Goal: Information Seeking & Learning: Learn about a topic

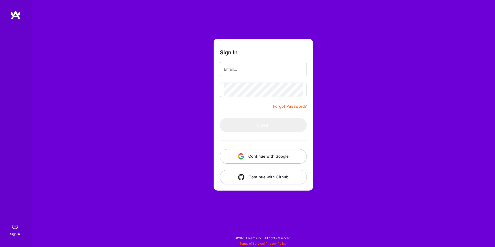
click at [259, 156] on button "Continue with Google" at bounding box center [263, 156] width 87 height 15
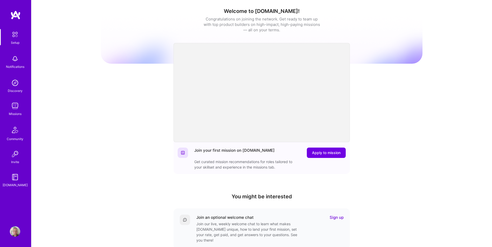
click at [14, 104] on img at bounding box center [15, 106] width 10 height 10
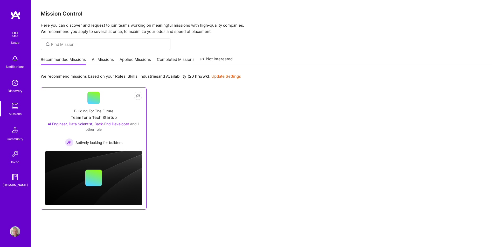
click at [110, 115] on div "Building For The Future Team for a Tech Startup AI Engineer, Data Scientist, Ba…" at bounding box center [93, 125] width 97 height 42
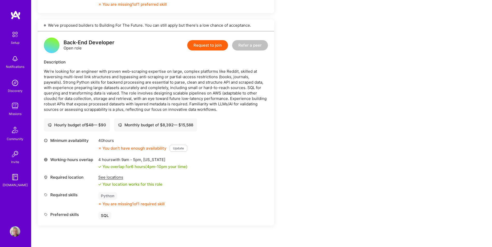
scroll to position [648, 0]
click at [138, 71] on p "We’re looking for an engineer with proven web-scraping expertise on large, comp…" at bounding box center [156, 91] width 224 height 44
click at [158, 72] on p "We’re looking for an engineer with proven web-scraping expertise on large, comp…" at bounding box center [156, 91] width 224 height 44
click at [159, 72] on p "We’re looking for an engineer with proven web-scraping expertise on large, comp…" at bounding box center [156, 91] width 224 height 44
click at [174, 72] on p "We’re looking for an engineer with proven web-scraping expertise on large, comp…" at bounding box center [156, 91] width 224 height 44
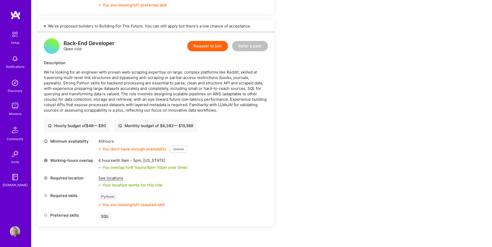
click at [177, 72] on p "We’re looking for an engineer with proven web-scraping expertise on large, comp…" at bounding box center [156, 91] width 224 height 44
click at [197, 73] on p "We’re looking for an engineer with proven web-scraping expertise on large, comp…" at bounding box center [156, 91] width 224 height 44
drag, startPoint x: 197, startPoint y: 73, endPoint x: 200, endPoint y: 73, distance: 3.1
click at [200, 73] on p "We’re looking for an engineer with proven web-scraping expertise on large, comp…" at bounding box center [156, 91] width 224 height 44
drag, startPoint x: 212, startPoint y: 72, endPoint x: 216, endPoint y: 72, distance: 4.4
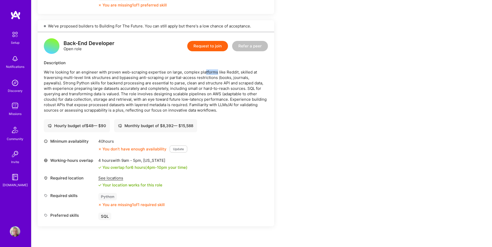
click at [216, 72] on p "We’re looking for an engineer with proven web-scraping expertise on large, comp…" at bounding box center [156, 91] width 224 height 44
click at [235, 72] on p "We’re looking for an engineer with proven web-scraping expertise on large, comp…" at bounding box center [156, 91] width 224 height 44
drag, startPoint x: 235, startPoint y: 72, endPoint x: 237, endPoint y: 73, distance: 2.6
click at [237, 73] on p "We’re looking for an engineer with proven web-scraping expertise on large, comp…" at bounding box center [156, 91] width 224 height 44
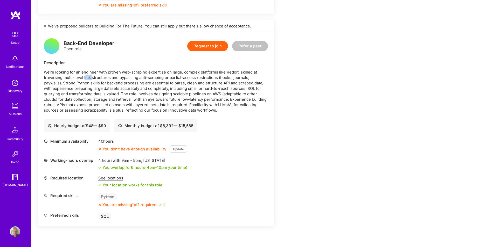
click at [93, 78] on p "We’re looking for an engineer with proven web-scraping expertise on large, comp…" at bounding box center [156, 91] width 224 height 44
drag, startPoint x: 102, startPoint y: 77, endPoint x: 116, endPoint y: 77, distance: 14.3
click at [116, 77] on p "We’re looking for an engineer with proven web-scraping expertise on large, comp…" at bounding box center [156, 91] width 224 height 44
click at [117, 78] on p "We’re looking for an engineer with proven web-scraping expertise on large, comp…" at bounding box center [156, 91] width 224 height 44
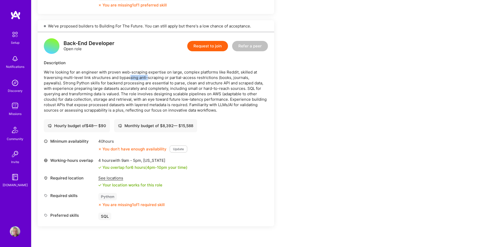
click at [153, 80] on p "We’re looking for an engineer with proven web-scraping expertise on large, comp…" at bounding box center [156, 91] width 224 height 44
drag, startPoint x: 153, startPoint y: 80, endPoint x: 157, endPoint y: 80, distance: 3.9
click at [155, 80] on p "We’re looking for an engineer with proven web-scraping expertise on large, comp…" at bounding box center [156, 91] width 224 height 44
drag, startPoint x: 164, startPoint y: 79, endPoint x: 184, endPoint y: 80, distance: 20.5
click at [184, 80] on p "We’re looking for an engineer with proven web-scraping expertise on large, comp…" at bounding box center [156, 91] width 224 height 44
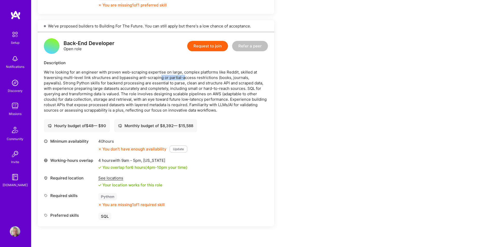
click at [184, 80] on p "We’re looking for an engineer with proven web-scraping expertise on large, comp…" at bounding box center [156, 91] width 224 height 44
click at [202, 79] on p "We’re looking for an engineer with proven web-scraping expertise on large, comp…" at bounding box center [156, 91] width 224 height 44
drag, startPoint x: 202, startPoint y: 79, endPoint x: 205, endPoint y: 80, distance: 3.5
click at [205, 80] on p "We’re looking for an engineer with proven web-scraping expertise on large, comp…" at bounding box center [156, 91] width 224 height 44
drag, startPoint x: 77, startPoint y: 82, endPoint x: 94, endPoint y: 84, distance: 16.7
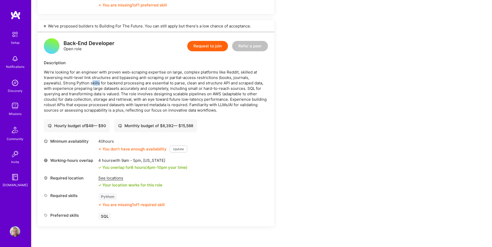
click at [93, 84] on p "We’re looking for an engineer with proven web-scraping expertise on large, comp…" at bounding box center [156, 91] width 224 height 44
click at [94, 84] on p "We’re looking for an engineer with proven web-scraping expertise on large, comp…" at bounding box center [156, 91] width 224 height 44
drag, startPoint x: 122, startPoint y: 82, endPoint x: 125, endPoint y: 82, distance: 2.9
click at [125, 82] on p "We’re looking for an engineer with proven web-scraping expertise on large, comp…" at bounding box center [156, 91] width 224 height 44
click at [126, 83] on p "We’re looking for an engineer with proven web-scraping expertise on large, comp…" at bounding box center [156, 91] width 224 height 44
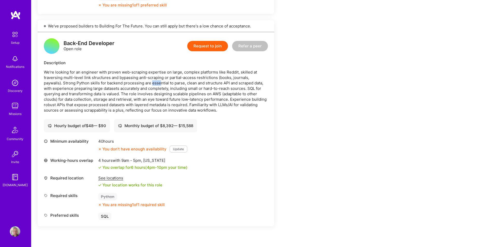
drag, startPoint x: 132, startPoint y: 82, endPoint x: 148, endPoint y: 82, distance: 15.6
click at [148, 82] on p "We’re looking for an engineer with proven web-scraping expertise on large, comp…" at bounding box center [156, 91] width 224 height 44
drag, startPoint x: 148, startPoint y: 82, endPoint x: 154, endPoint y: 83, distance: 6.0
click at [153, 83] on p "We’re looking for an engineer with proven web-scraping expertise on large, comp…" at bounding box center [156, 91] width 224 height 44
drag, startPoint x: 168, startPoint y: 82, endPoint x: 180, endPoint y: 83, distance: 11.4
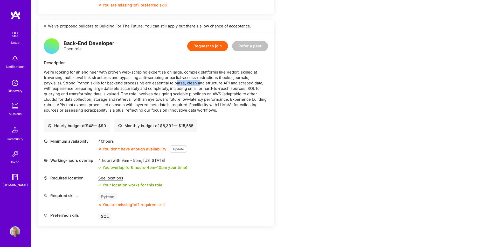
click at [180, 83] on p "We’re looking for an engineer with proven web-scraping expertise on large, comp…" at bounding box center [156, 91] width 224 height 44
drag, startPoint x: 198, startPoint y: 82, endPoint x: 203, endPoint y: 83, distance: 4.7
click at [200, 82] on p "We’re looking for an engineer with proven web-scraping expertise on large, comp…" at bounding box center [156, 91] width 224 height 44
click at [203, 83] on p "We’re looking for an engineer with proven web-scraping expertise on large, comp…" at bounding box center [156, 91] width 224 height 44
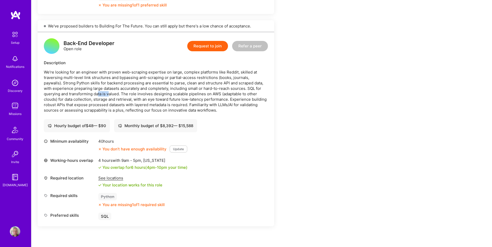
drag, startPoint x: 103, startPoint y: 91, endPoint x: 109, endPoint y: 92, distance: 6.2
click at [109, 92] on p "We’re looking for an engineer with proven web-scraping expertise on large, comp…" at bounding box center [156, 91] width 224 height 44
drag, startPoint x: 109, startPoint y: 92, endPoint x: 146, endPoint y: 95, distance: 36.9
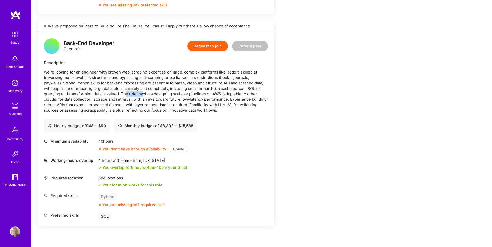
click at [146, 95] on p "We’re looking for an engineer with proven web-scraping expertise on large, comp…" at bounding box center [156, 91] width 224 height 44
click at [149, 93] on p "We’re looking for an engineer with proven web-scraping expertise on large, comp…" at bounding box center [156, 91] width 224 height 44
click at [151, 93] on p "We’re looking for an engineer with proven web-scraping expertise on large, comp…" at bounding box center [156, 91] width 224 height 44
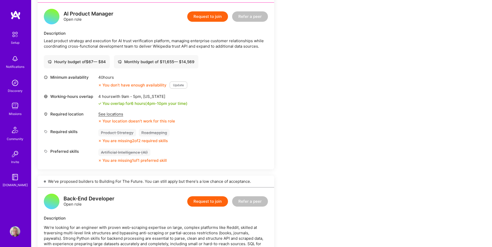
scroll to position [415, 0]
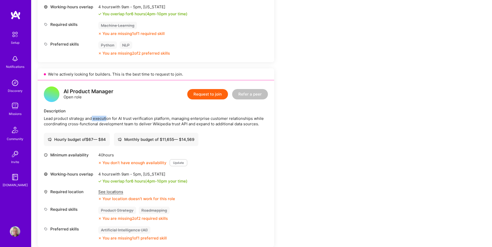
drag, startPoint x: 92, startPoint y: 117, endPoint x: 108, endPoint y: 118, distance: 15.8
click at [108, 118] on div "Lead product strategy and execution for AI trust verification platform, managin…" at bounding box center [156, 121] width 224 height 11
click at [132, 118] on div "Lead product strategy and execution for AI trust verification platform, managin…" at bounding box center [156, 121] width 224 height 11
click at [134, 118] on div "Lead product strategy and execution for AI trust verification platform, managin…" at bounding box center [156, 121] width 224 height 11
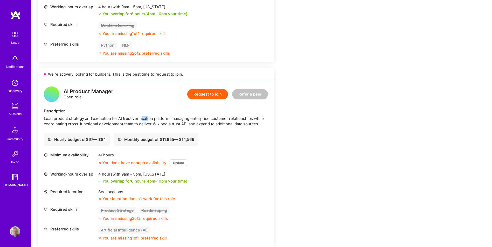
click at [153, 117] on div "Lead product strategy and execution for AI trust verification platform, managin…" at bounding box center [156, 121] width 224 height 11
click at [155, 117] on div "Lead product strategy and execution for AI trust verification platform, managin…" at bounding box center [156, 121] width 224 height 11
drag, startPoint x: 164, startPoint y: 117, endPoint x: 174, endPoint y: 117, distance: 10.4
click at [173, 117] on div "Lead product strategy and execution for AI trust verification platform, managin…" at bounding box center [156, 121] width 224 height 11
click at [174, 117] on div "Lead product strategy and execution for AI trust verification platform, managin…" at bounding box center [156, 121] width 224 height 11
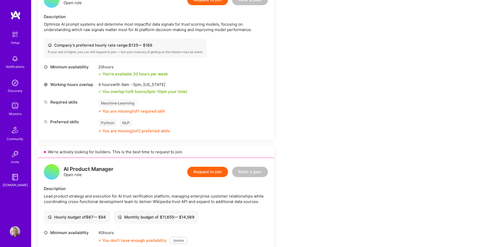
scroll to position [259, 0]
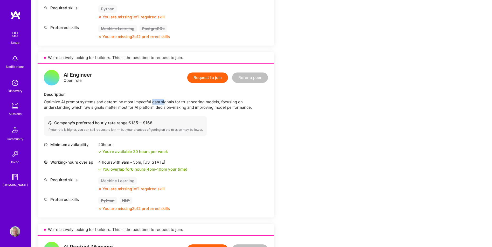
click at [167, 103] on div "Optimize AI prompt systems and determine most impactful data signals for trust …" at bounding box center [156, 104] width 224 height 11
click at [190, 102] on div "Optimize AI prompt systems and determine most impactful data signals for trust …" at bounding box center [156, 104] width 224 height 11
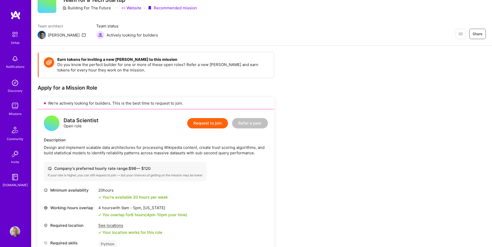
scroll to position [52, 0]
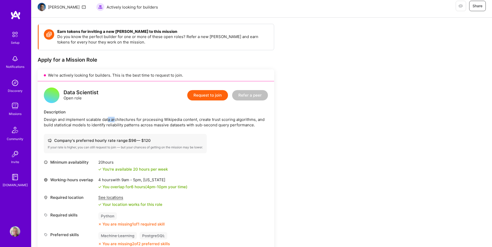
click at [121, 119] on div "Design and implement scalable data architectures for processing Wikipedia conte…" at bounding box center [156, 122] width 224 height 11
drag, startPoint x: 121, startPoint y: 119, endPoint x: 126, endPoint y: 119, distance: 4.9
click at [125, 119] on div "Design and implement scalable data architectures for processing Wikipedia conte…" at bounding box center [156, 122] width 224 height 11
drag, startPoint x: 142, startPoint y: 118, endPoint x: 149, endPoint y: 119, distance: 6.8
click at [146, 118] on div "Design and implement scalable data architectures for processing Wikipedia conte…" at bounding box center [156, 122] width 224 height 11
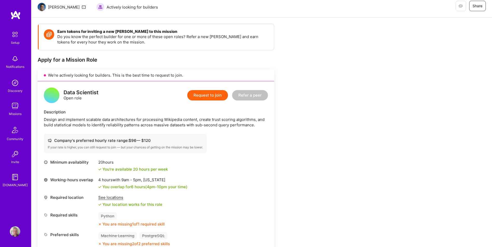
click at [149, 119] on div "Design and implement scalable data architectures for processing Wikipedia conte…" at bounding box center [156, 122] width 224 height 11
drag, startPoint x: 153, startPoint y: 118, endPoint x: 167, endPoint y: 117, distance: 14.0
click at [167, 117] on div "Design and implement scalable data architectures for processing Wikipedia conte…" at bounding box center [156, 122] width 224 height 11
click at [169, 117] on div "Design and implement scalable data architectures for processing Wikipedia conte…" at bounding box center [156, 122] width 224 height 11
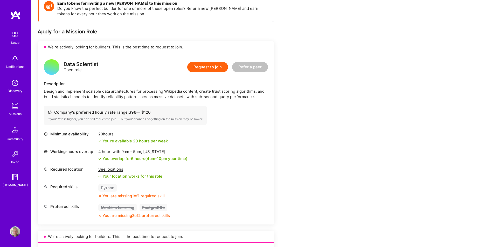
scroll to position [78, 0]
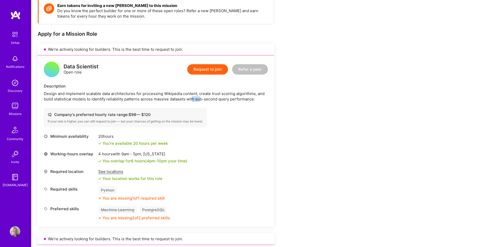
click at [206, 99] on div "Design and implement scalable data architectures for processing Wikipedia conte…" at bounding box center [156, 96] width 224 height 11
drag, startPoint x: 206, startPoint y: 99, endPoint x: 210, endPoint y: 100, distance: 4.2
click at [210, 100] on div "Design and implement scalable data architectures for processing Wikipedia conte…" at bounding box center [156, 96] width 224 height 11
drag, startPoint x: 225, startPoint y: 99, endPoint x: 228, endPoint y: 99, distance: 3.1
click at [228, 99] on div "Design and implement scalable data architectures for processing Wikipedia conte…" at bounding box center [156, 96] width 224 height 11
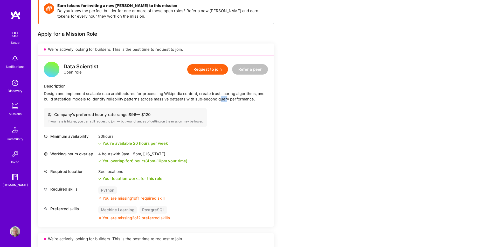
click at [228, 99] on div "Design and implement scalable data architectures for processing Wikipedia conte…" at bounding box center [156, 96] width 224 height 11
click at [112, 95] on div "Design and implement scalable data architectures for processing Wikipedia conte…" at bounding box center [156, 96] width 224 height 11
click at [114, 95] on div "Design and implement scalable data architectures for processing Wikipedia conte…" at bounding box center [156, 96] width 224 height 11
click at [121, 93] on div "Design and implement scalable data architectures for processing Wikipedia conte…" at bounding box center [156, 96] width 224 height 11
click at [122, 93] on div "Design and implement scalable data architectures for processing Wikipedia conte…" at bounding box center [156, 96] width 224 height 11
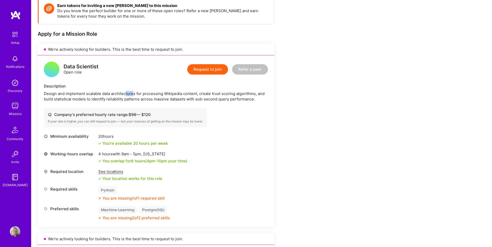
drag, startPoint x: 132, startPoint y: 93, endPoint x: 141, endPoint y: 94, distance: 8.3
click at [140, 94] on div "Design and implement scalable data architectures for processing Wikipedia conte…" at bounding box center [156, 96] width 224 height 11
click at [141, 94] on div "Design and implement scalable data architectures for processing Wikipedia conte…" at bounding box center [156, 96] width 224 height 11
drag, startPoint x: 142, startPoint y: 94, endPoint x: 160, endPoint y: 93, distance: 18.4
click at [160, 93] on div "Design and implement scalable data architectures for processing Wikipedia conte…" at bounding box center [156, 96] width 224 height 11
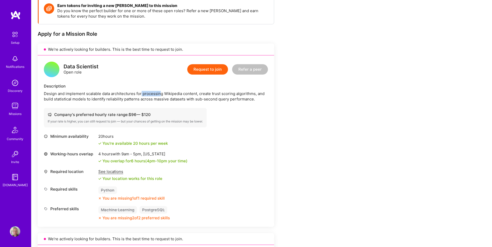
click at [160, 93] on div "Design and implement scalable data architectures for processing Wikipedia conte…" at bounding box center [156, 96] width 224 height 11
drag, startPoint x: 186, startPoint y: 91, endPoint x: 195, endPoint y: 91, distance: 8.8
click at [193, 91] on div "Design and implement scalable data architectures for processing Wikipedia conte…" at bounding box center [156, 96] width 224 height 11
click at [195, 91] on div "Design and implement scalable data architectures for processing Wikipedia conte…" at bounding box center [156, 96] width 224 height 11
click at [222, 91] on div "Design and implement scalable data architectures for processing Wikipedia conte…" at bounding box center [156, 96] width 224 height 11
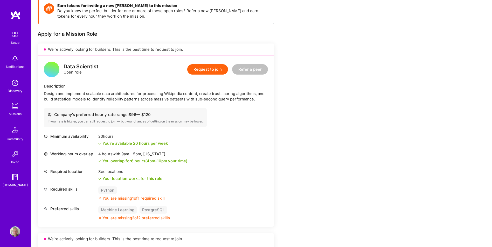
click at [224, 91] on div "Design and implement scalable data architectures for processing Wikipedia conte…" at bounding box center [156, 96] width 224 height 11
drag, startPoint x: 220, startPoint y: 93, endPoint x: 233, endPoint y: 93, distance: 13.2
click at [232, 93] on div "Design and implement scalable data architectures for processing Wikipedia conte…" at bounding box center [156, 96] width 224 height 11
click at [234, 93] on div "Design and implement scalable data architectures for processing Wikipedia conte…" at bounding box center [156, 96] width 224 height 11
drag, startPoint x: 81, startPoint y: 98, endPoint x: 97, endPoint y: 99, distance: 16.1
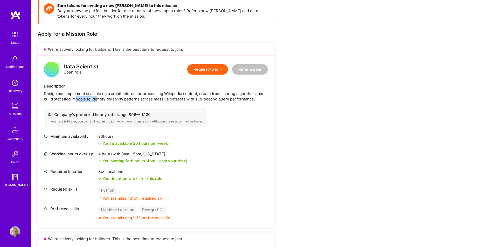
click at [97, 99] on div "Design and implement scalable data architectures for processing Wikipedia conte…" at bounding box center [156, 96] width 224 height 11
drag, startPoint x: 109, startPoint y: 98, endPoint x: 113, endPoint y: 99, distance: 4.4
click at [113, 99] on div "Design and implement scalable data architectures for processing Wikipedia conte…" at bounding box center [156, 96] width 224 height 11
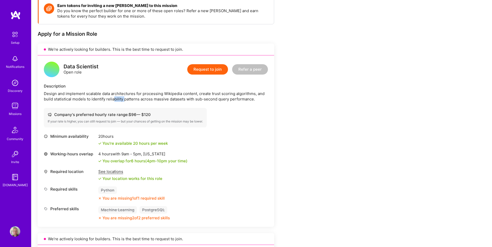
drag, startPoint x: 115, startPoint y: 99, endPoint x: 128, endPoint y: 98, distance: 13.2
click at [128, 98] on div "Design and implement scalable data architectures for processing Wikipedia conte…" at bounding box center [156, 96] width 224 height 11
drag, startPoint x: 128, startPoint y: 98, endPoint x: 131, endPoint y: 99, distance: 2.6
click at [131, 99] on div "Design and implement scalable data architectures for processing Wikipedia conte…" at bounding box center [156, 96] width 224 height 11
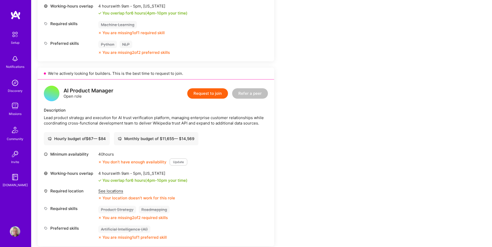
scroll to position [415, 0]
drag
click at [97, 118] on div "Lead product strategy and execution for AI trust verification platform, managin…" at bounding box center [156, 121] width 224 height 11
click at [133, 120] on div "Lead product strategy and execution for AI trust verification platform, managin…" at bounding box center [156, 121] width 224 height 11
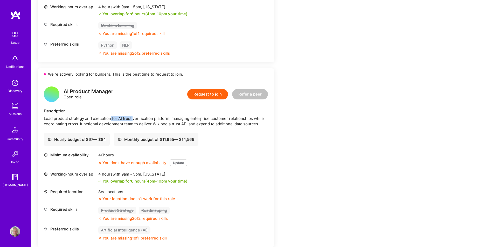
click at [133, 120] on div "Lead product strategy and execution for AI trust verification platform, managin…" at bounding box center [156, 121] width 224 height 11
click at [160, 120] on div "Lead product strategy and execution for AI trust verification platform, managin…" at bounding box center [156, 121] width 224 height 11
click at [166, 120] on div "Lead product strategy and execution for AI trust verification platform, managin…" at bounding box center [156, 121] width 224 height 11
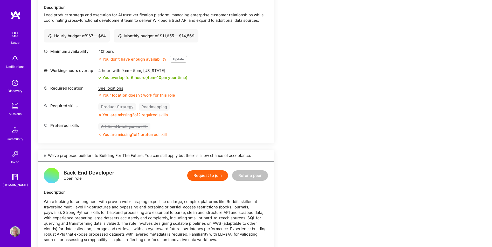
scroll to position [596, 0]
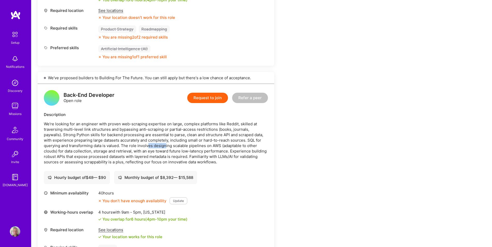
click at [167, 147] on p "We’re looking for an engineer with proven web-scraping expertise on large, comp…" at bounding box center [156, 143] width 224 height 44
click at [169, 148] on p "We’re looking for an engineer with proven web-scraping expertise on large, comp…" at bounding box center [156, 143] width 224 height 44
click at [183, 146] on p "We’re looking for an engineer with proven web-scraping expertise on large, comp…" at bounding box center [156, 143] width 224 height 44
click at [185, 146] on p "We’re looking for an engineer with proven web-scraping expertise on large, comp…" at bounding box center [156, 143] width 224 height 44
click at [192, 144] on p "We’re looking for an engineer with proven web-scraping expertise on large, comp…" at bounding box center [156, 143] width 224 height 44
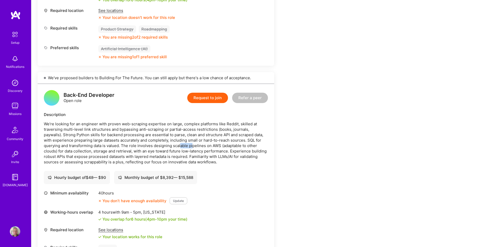
click at [193, 144] on p "We’re looking for an engineer with proven web-scraping expertise on large, comp…" at bounding box center [156, 143] width 224 height 44
click at [87, 150] on p "We’re looking for an engineer with proven web-scraping expertise on large, comp…" at bounding box center [156, 143] width 224 height 44
click at [89, 150] on p "We’re looking for an engineer with proven web-scraping expertise on large, comp…" at bounding box center [156, 143] width 224 height 44
click at [109, 150] on p "We’re looking for an engineer with proven web-scraping expertise on large, comp…" at bounding box center [156, 143] width 224 height 44
click at [112, 150] on p "We’re looking for an engineer with proven web-scraping expertise on large, comp…" at bounding box center [156, 143] width 224 height 44
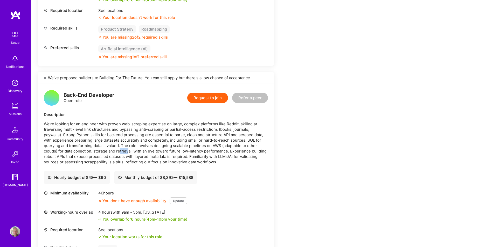
click at [130, 149] on p "We’re looking for an engineer with proven web-scraping expertise on large, comp…" at bounding box center [156, 143] width 224 height 44
click at [133, 150] on p "We’re looking for an engineer with proven web-scraping expertise on large, comp…" at bounding box center [156, 143] width 224 height 44
click at [153, 151] on p "We’re looking for an engineer with proven web-scraping expertise on large, comp…" at bounding box center [156, 143] width 224 height 44
click at [154, 152] on p "We’re looking for an engineer with proven web-scraping expertise on large, comp…" at bounding box center [156, 143] width 224 height 44
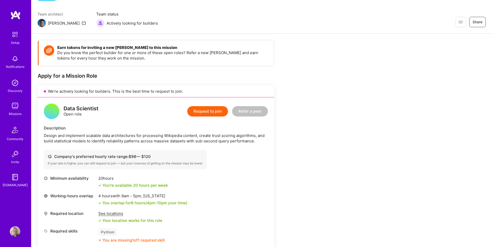
scroll to position [0, 0]
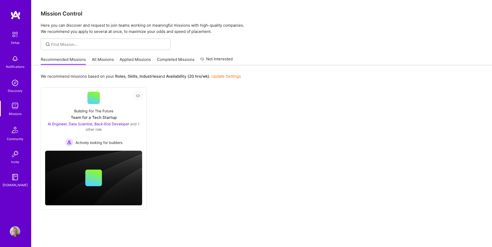
click at [106, 61] on link "All Missions" at bounding box center [103, 61] width 22 height 9
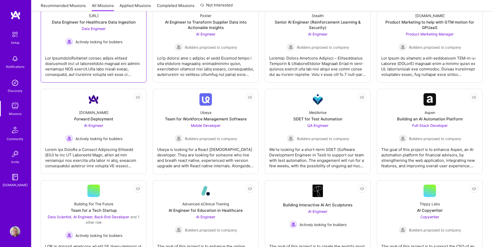
scroll to position [130, 0]
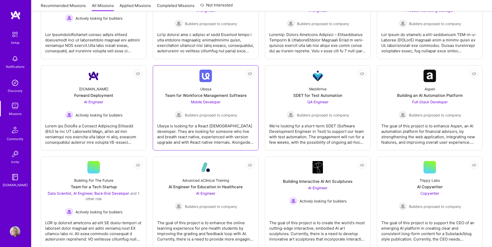
click at [231, 95] on div "Team for Workforce Management Software" at bounding box center [206, 95] width 82 height 5
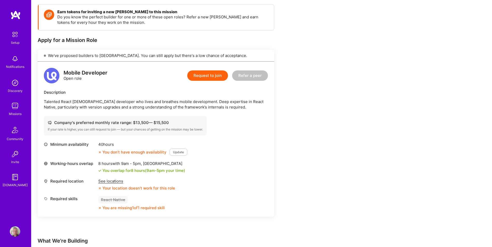
scroll to position [78, 0]
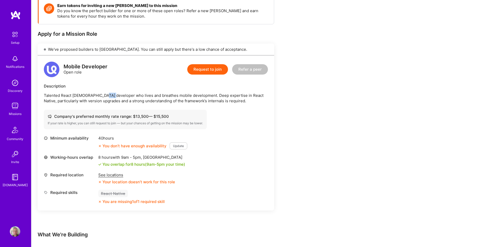
click at [120, 98] on p "Talented React [DEMOGRAPHIC_DATA] developer who lives and breathes mobile devel…" at bounding box center [156, 98] width 224 height 11
drag, startPoint x: 120, startPoint y: 98, endPoint x: 124, endPoint y: 98, distance: 4.2
click at [123, 98] on p "Talented React [DEMOGRAPHIC_DATA] developer who lives and breathes mobile devel…" at bounding box center [156, 98] width 224 height 11
drag, startPoint x: 127, startPoint y: 97, endPoint x: 150, endPoint y: 96, distance: 22.8
click at [142, 96] on p "Talented React [DEMOGRAPHIC_DATA] developer who lives and breathes mobile devel…" at bounding box center [156, 98] width 224 height 11
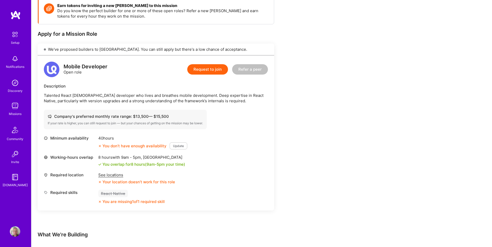
drag, startPoint x: 150, startPoint y: 96, endPoint x: 162, endPoint y: 96, distance: 11.9
click at [150, 96] on p "Talented React [DEMOGRAPHIC_DATA] developer who lives and breathes mobile devel…" at bounding box center [156, 98] width 224 height 11
drag, startPoint x: 162, startPoint y: 96, endPoint x: 167, endPoint y: 96, distance: 4.9
click at [167, 96] on p "Talented React [DEMOGRAPHIC_DATA] developer who lives and breathes mobile devel…" at bounding box center [156, 98] width 224 height 11
click at [168, 96] on p "Talented React [DEMOGRAPHIC_DATA] developer who lives and breathes mobile devel…" at bounding box center [156, 98] width 224 height 11
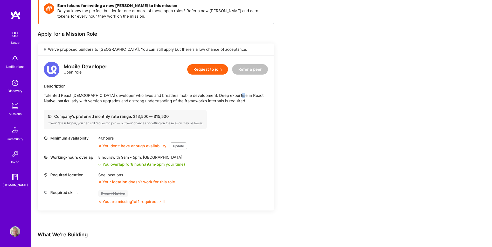
drag, startPoint x: 232, startPoint y: 96, endPoint x: 236, endPoint y: 96, distance: 4.1
click at [236, 96] on p "Talented React [DEMOGRAPHIC_DATA] developer who lives and breathes mobile devel…" at bounding box center [156, 98] width 224 height 11
drag, startPoint x: 236, startPoint y: 96, endPoint x: 242, endPoint y: 96, distance: 6.0
click at [242, 96] on p "Talented React [DEMOGRAPHIC_DATA] developer who lives and breathes mobile devel…" at bounding box center [156, 98] width 224 height 11
drag, startPoint x: 97, startPoint y: 102, endPoint x: 106, endPoint y: 102, distance: 9.6
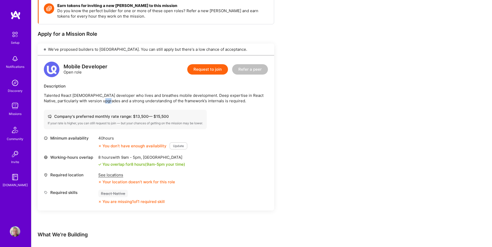
click at [106, 102] on p "Talented React [DEMOGRAPHIC_DATA] developer who lives and breathes mobile devel…" at bounding box center [156, 98] width 224 height 11
drag, startPoint x: 108, startPoint y: 102, endPoint x: 126, endPoint y: 102, distance: 18.4
click at [126, 102] on p "Talented React [DEMOGRAPHIC_DATA] developer who lives and breathes mobile devel…" at bounding box center [156, 98] width 224 height 11
drag, startPoint x: 126, startPoint y: 102, endPoint x: 131, endPoint y: 103, distance: 4.8
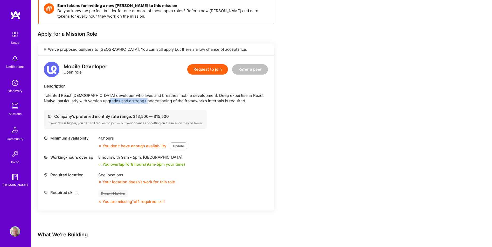
click at [131, 103] on p "Talented React [DEMOGRAPHIC_DATA] developer who lives and breathes mobile devel…" at bounding box center [156, 98] width 224 height 11
click at [164, 102] on p "Talented React [DEMOGRAPHIC_DATA] developer who lives and breathes mobile devel…" at bounding box center [156, 98] width 224 height 11
drag, startPoint x: 164, startPoint y: 102, endPoint x: 169, endPoint y: 102, distance: 5.4
click at [166, 102] on p "Talented React [DEMOGRAPHIC_DATA] developer who lives and breathes mobile devel…" at bounding box center [156, 98] width 224 height 11
click at [197, 101] on p "Talented React [DEMOGRAPHIC_DATA] developer who lives and breathes mobile devel…" at bounding box center [156, 98] width 224 height 11
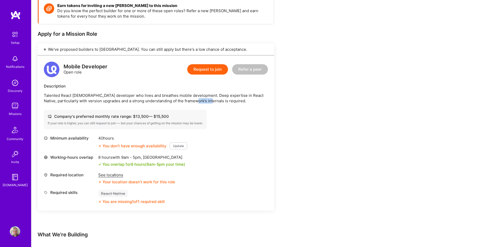
click at [198, 101] on p "Talented React [DEMOGRAPHIC_DATA] developer who lives and breathes mobile devel…" at bounding box center [156, 98] width 224 height 11
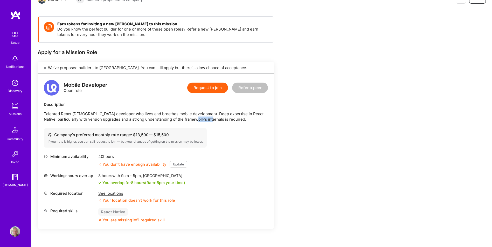
scroll to position [52, 0]
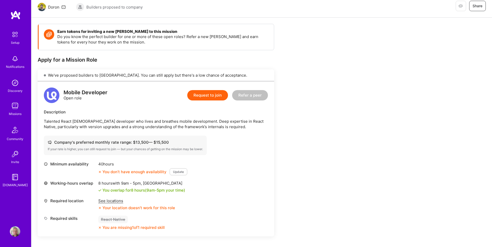
click at [115, 200] on div "See locations" at bounding box center [136, 200] width 77 height 5
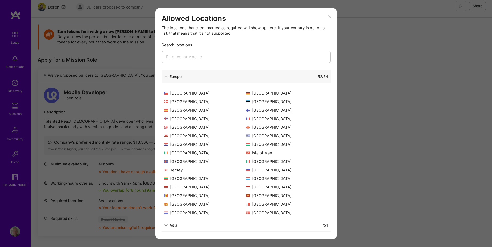
scroll to position [93, 0]
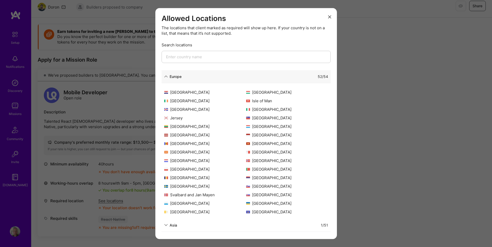
click at [109, 147] on div "Allowed Locations The locations that client marked as required will show up her…" at bounding box center [246, 123] width 492 height 247
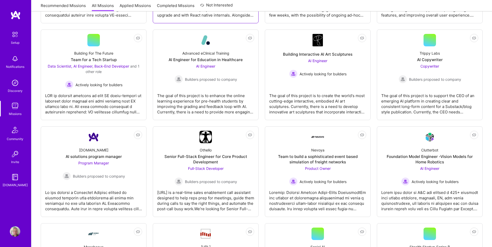
scroll to position [285, 0]
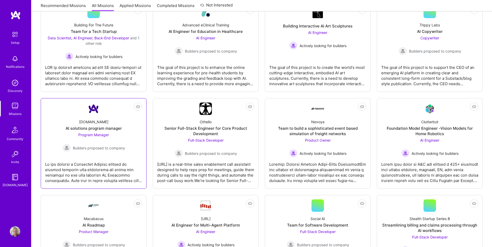
click at [115, 169] on div at bounding box center [93, 171] width 97 height 26
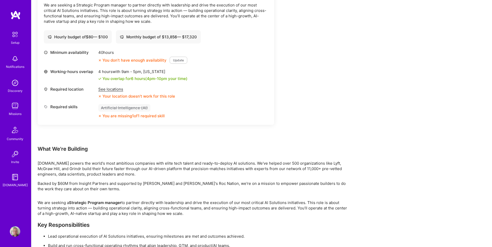
scroll to position [155, 0]
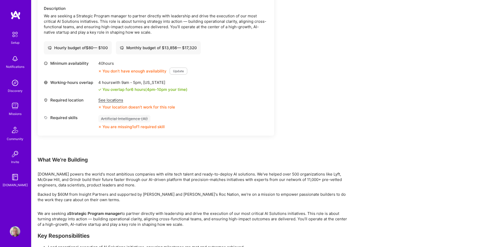
click at [113, 101] on div "See locations" at bounding box center [136, 99] width 77 height 5
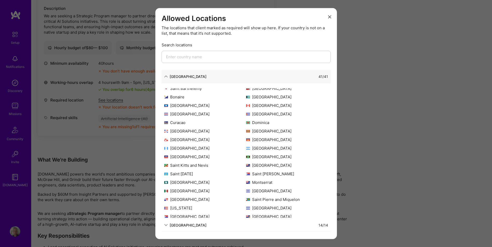
scroll to position [50, 0]
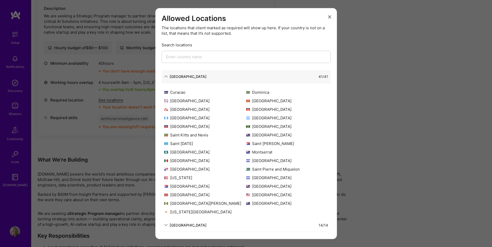
click at [118, 161] on div "Allowed Locations The locations that client marked as required will show up her…" at bounding box center [246, 123] width 492 height 247
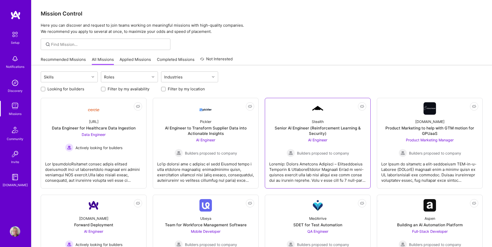
click at [342, 166] on div at bounding box center [317, 170] width 97 height 26
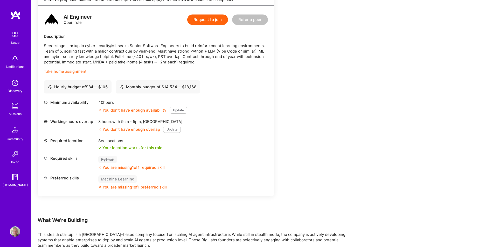
scroll to position [78, 0]
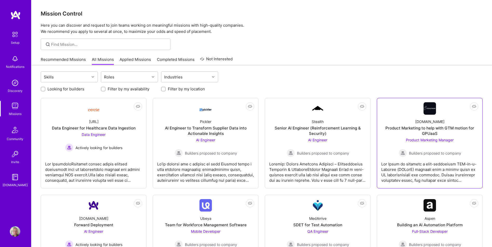
click at [421, 171] on div at bounding box center [429, 170] width 97 height 26
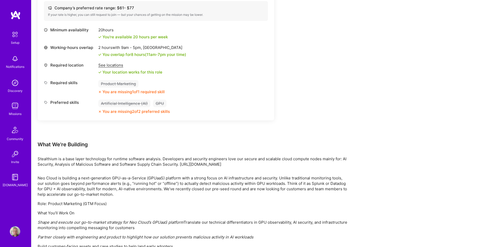
scroll to position [207, 0]
